Goal: Book appointment/travel/reservation

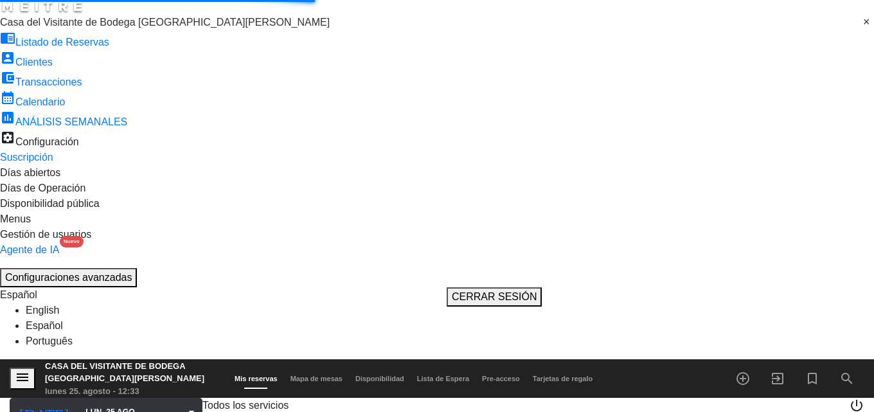
click at [184, 404] on icon "arrow_drop_down" at bounding box center [191, 411] width 15 height 15
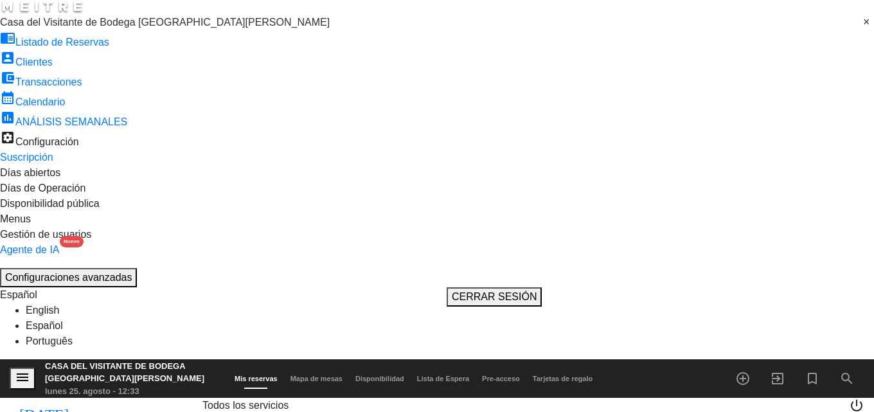
click at [184, 404] on icon "arrow_drop_down" at bounding box center [191, 411] width 15 height 15
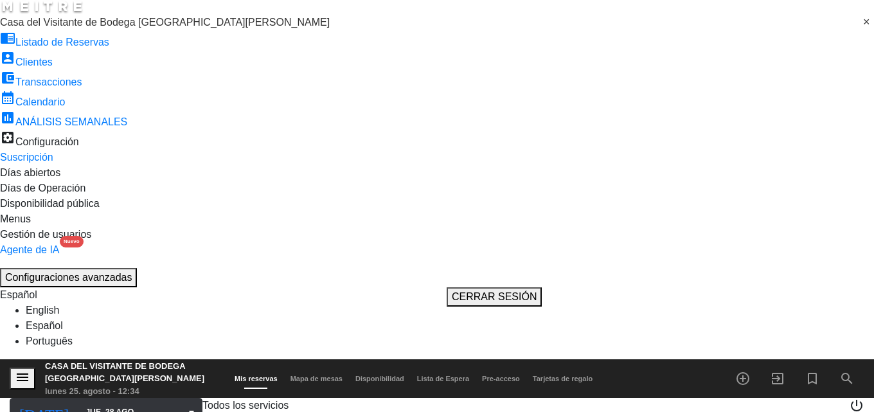
click at [184, 404] on icon "arrow_drop_down" at bounding box center [191, 411] width 15 height 15
click at [136, 401] on input "vie. 29 ago." at bounding box center [140, 412] width 123 height 22
click at [184, 404] on icon "arrow_drop_down" at bounding box center [191, 411] width 15 height 15
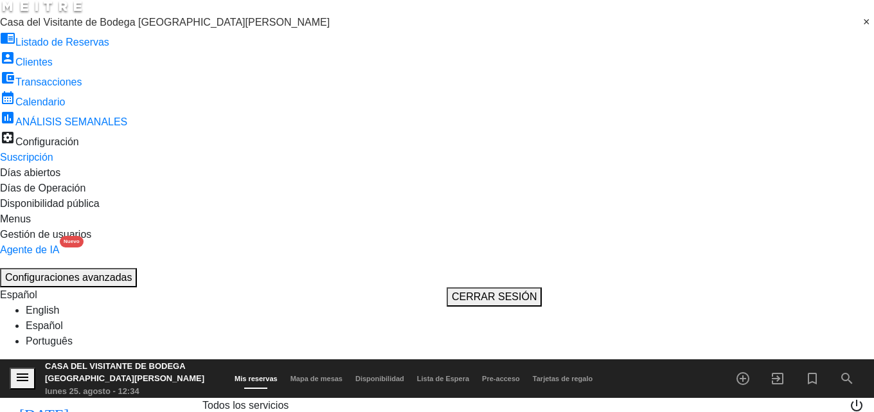
click at [184, 404] on icon "arrow_drop_down" at bounding box center [191, 411] width 15 height 15
type input "lun. 25 ago."
